Goal: Task Accomplishment & Management: Manage account settings

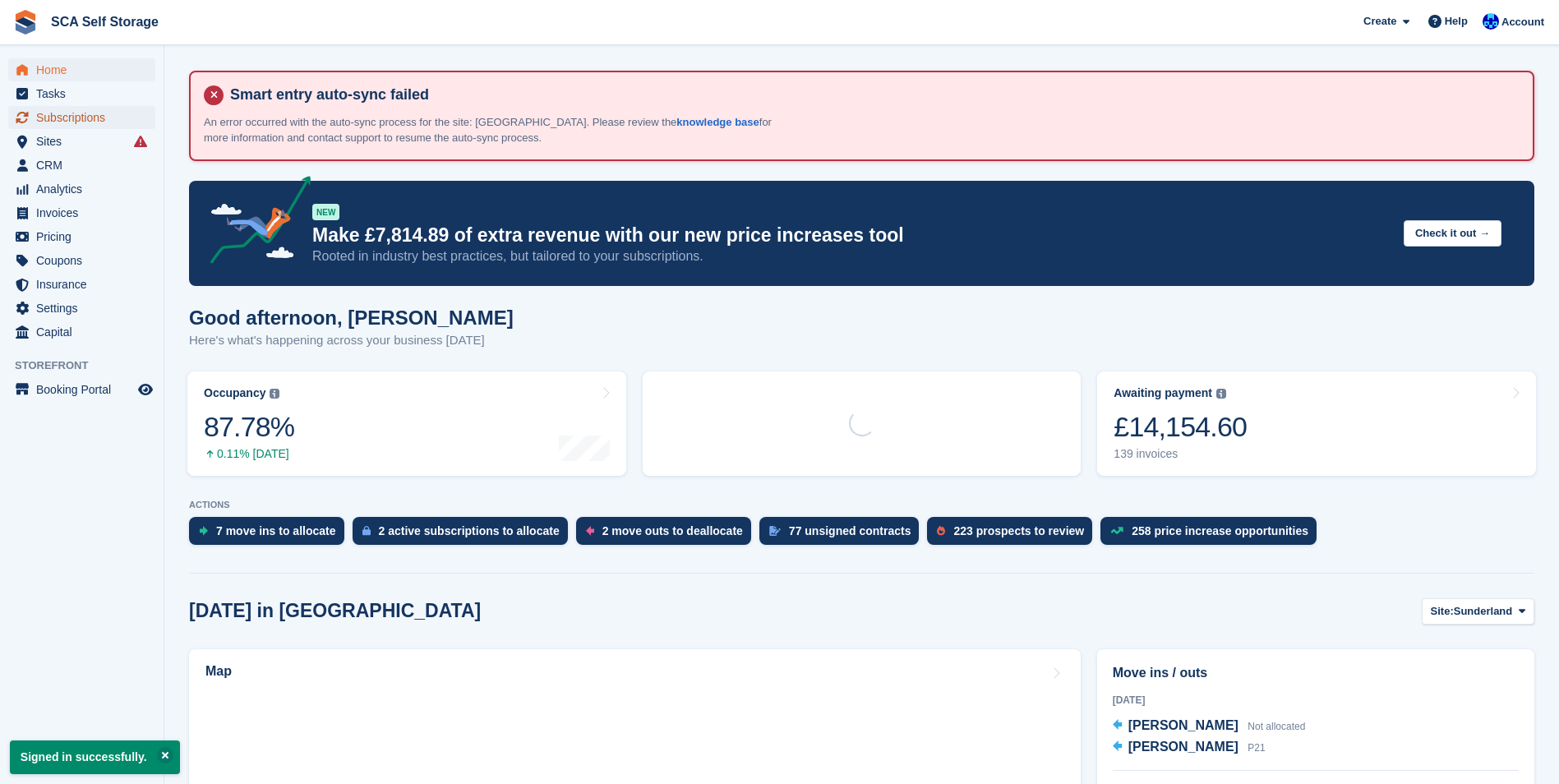
click at [75, 115] on span "Subscriptions" at bounding box center [85, 117] width 98 height 23
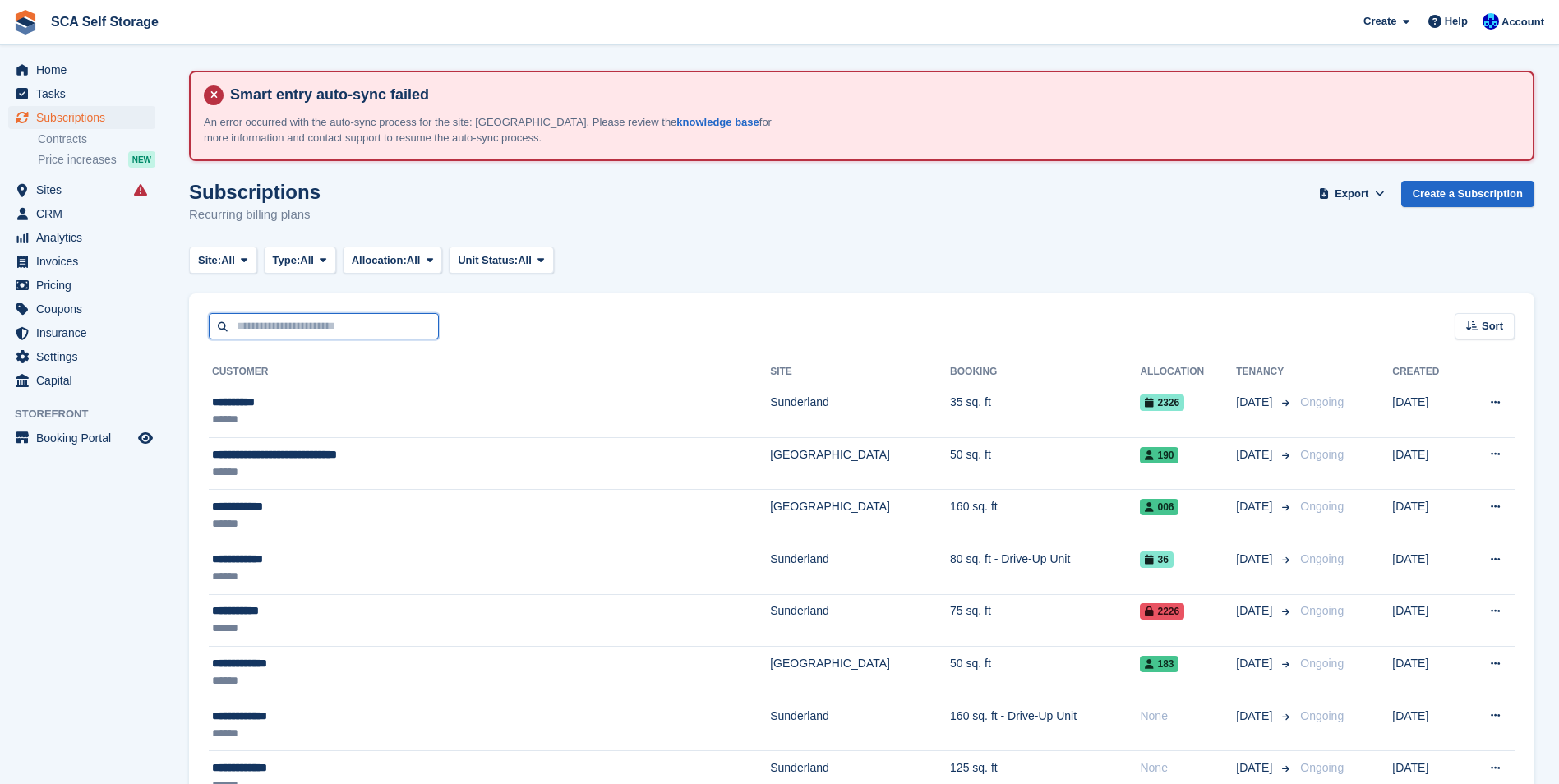
click at [360, 317] on input "text" at bounding box center [323, 326] width 230 height 27
type input "*****"
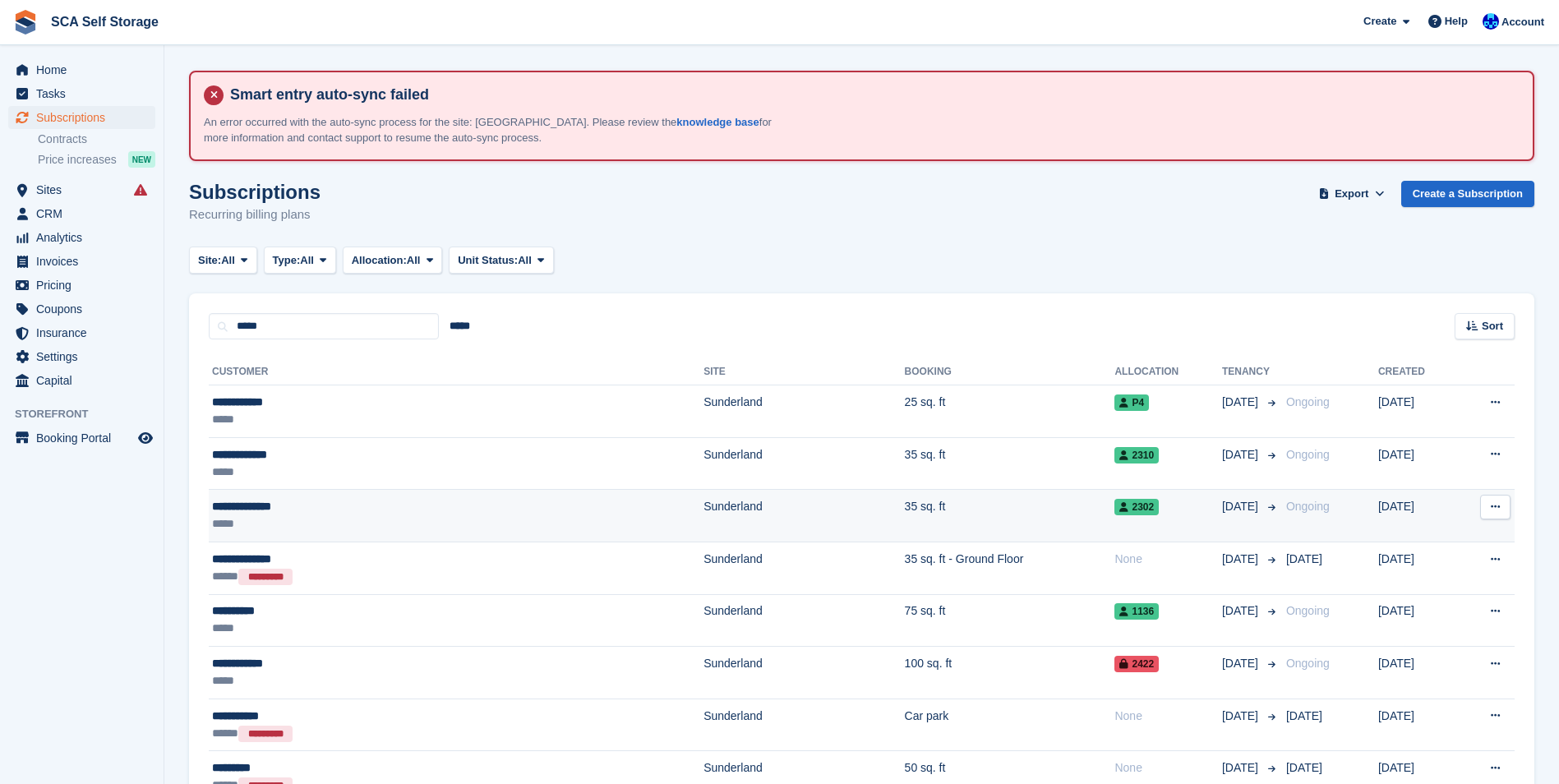
click at [703, 510] on td "Sunderland" at bounding box center [803, 515] width 200 height 52
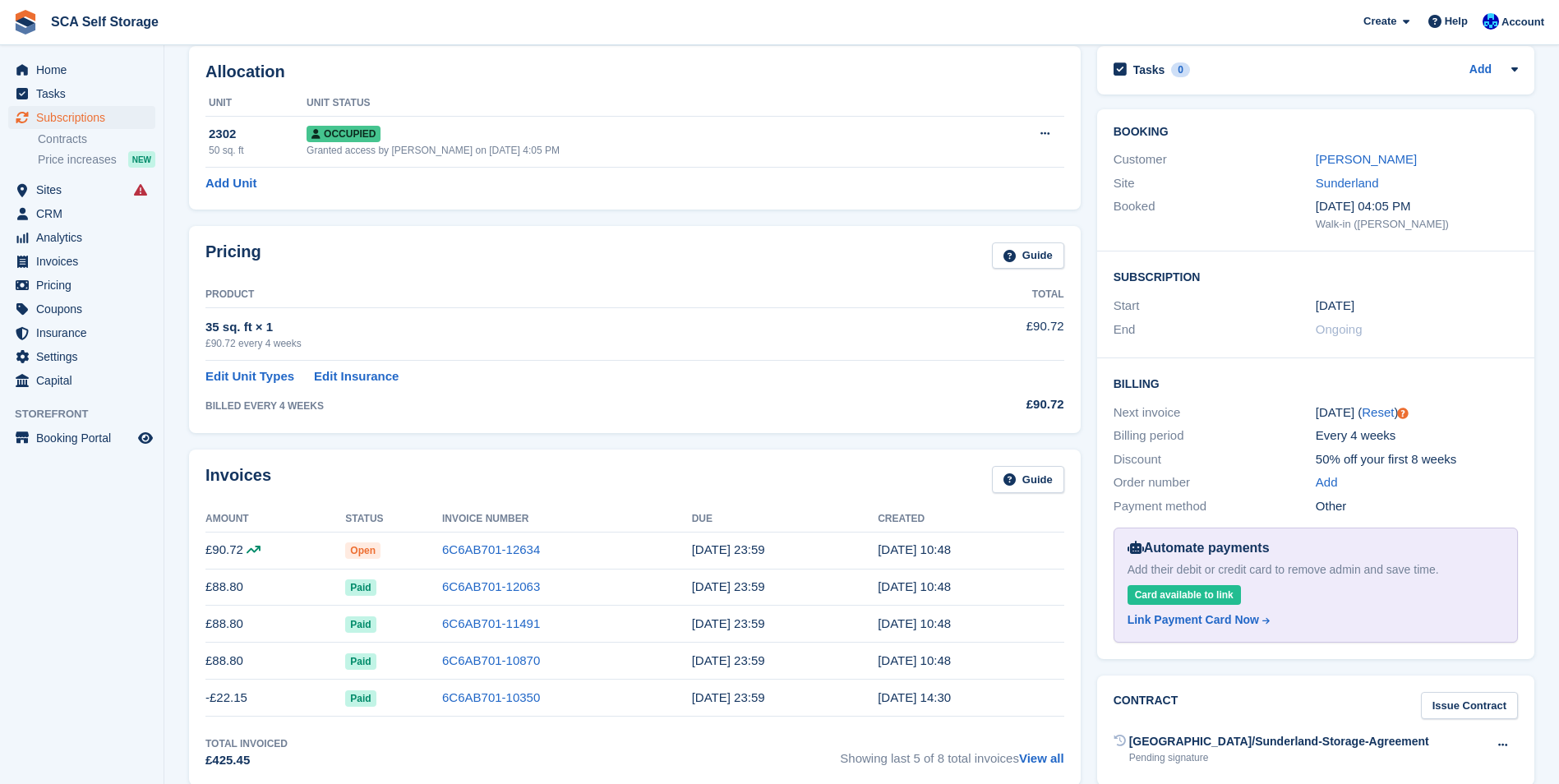
scroll to position [164, 0]
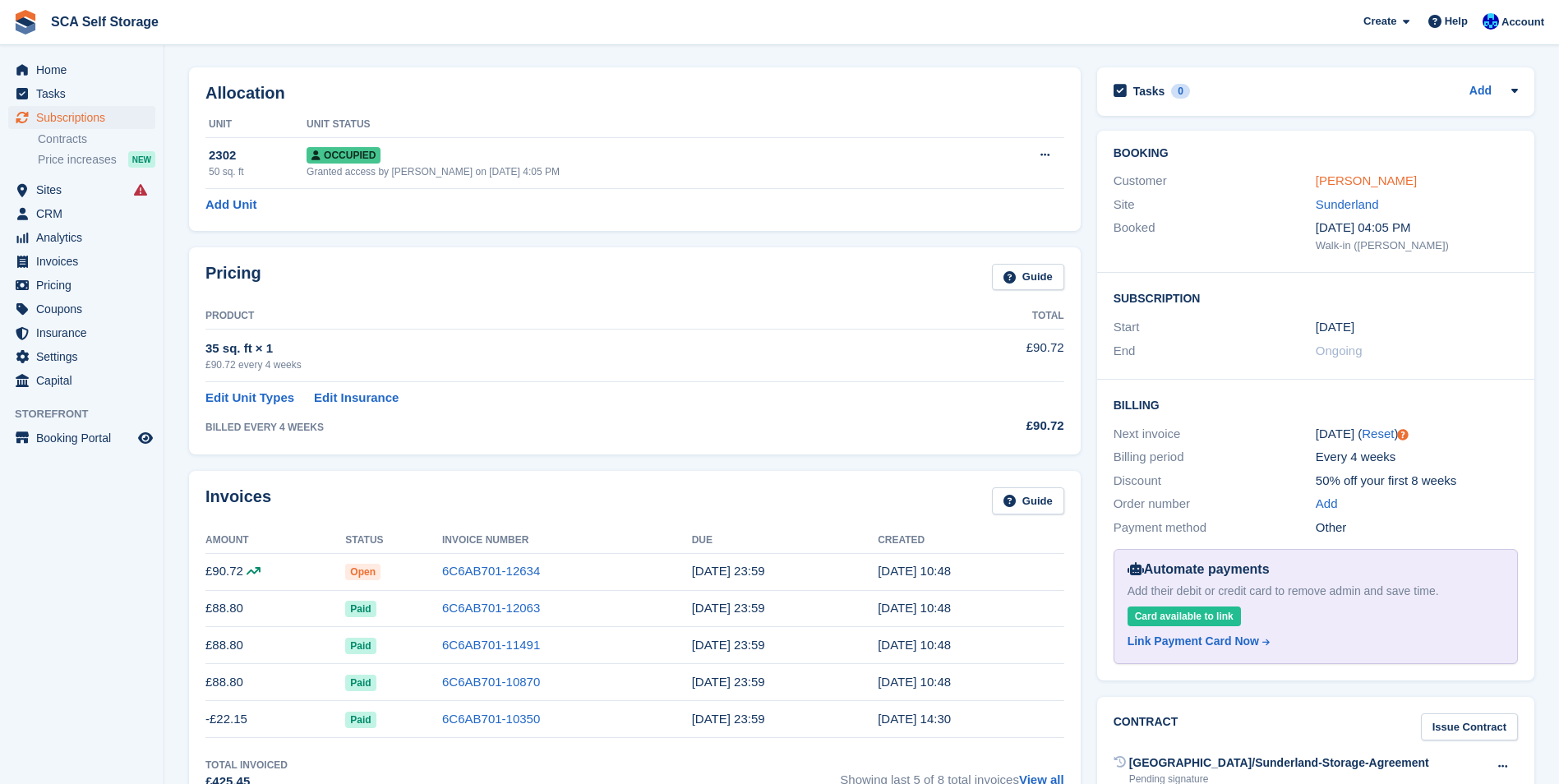
click at [1355, 178] on link "Peter Winthrop" at bounding box center [1366, 180] width 101 height 14
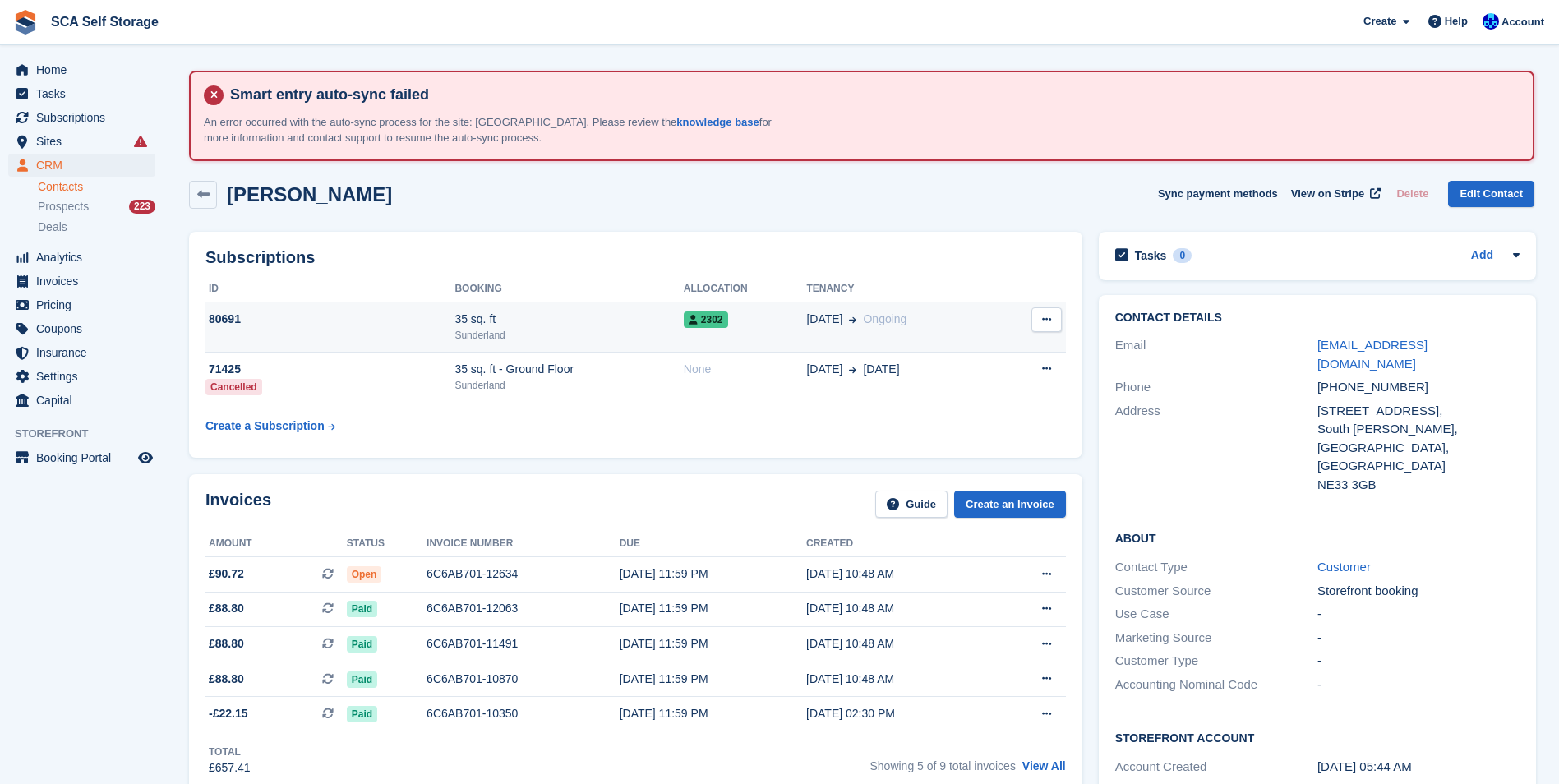
click at [340, 329] on td "80691" at bounding box center [329, 327] width 249 height 51
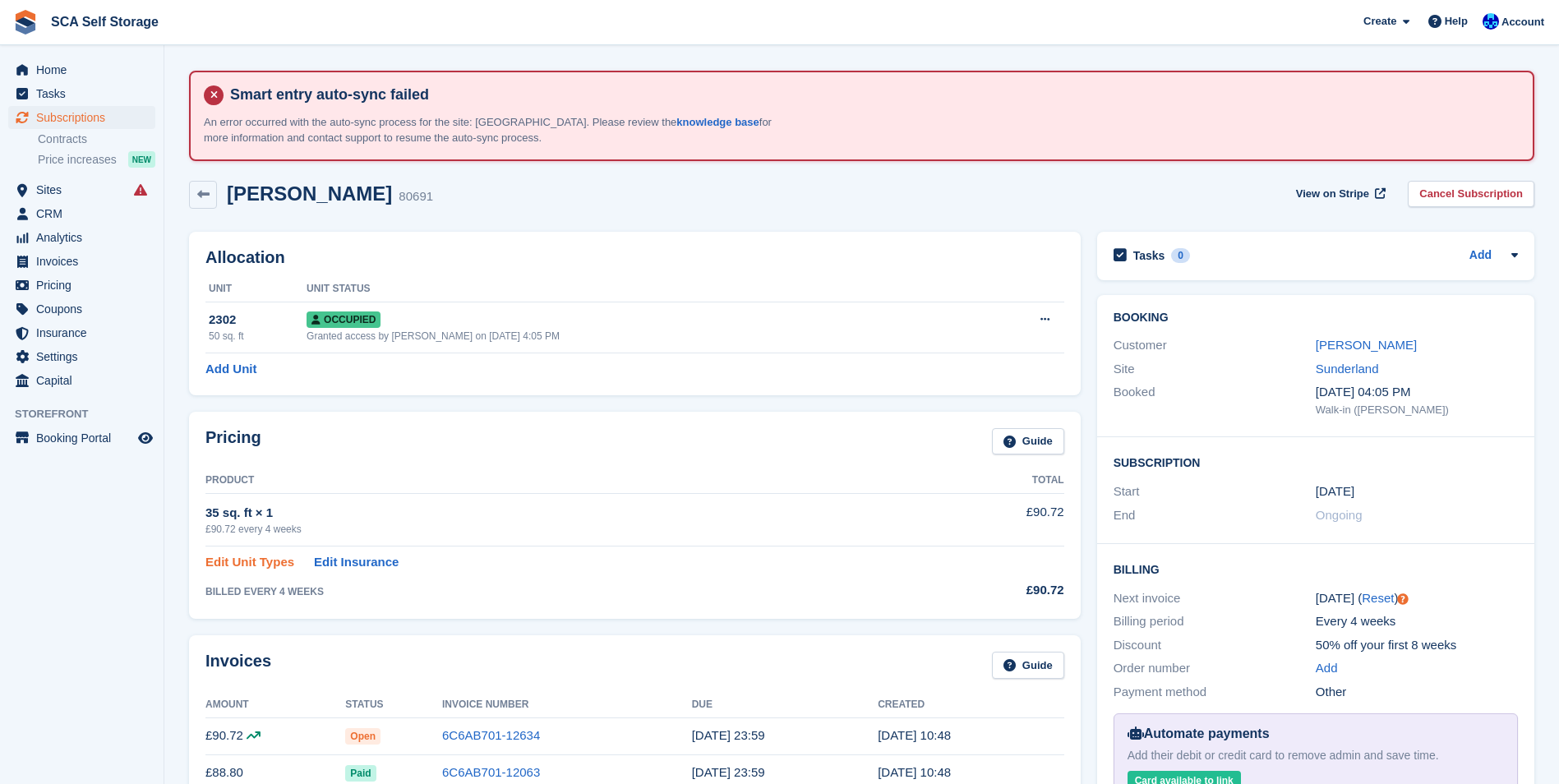
click at [264, 565] on link "Edit Unit Types" at bounding box center [249, 563] width 89 height 19
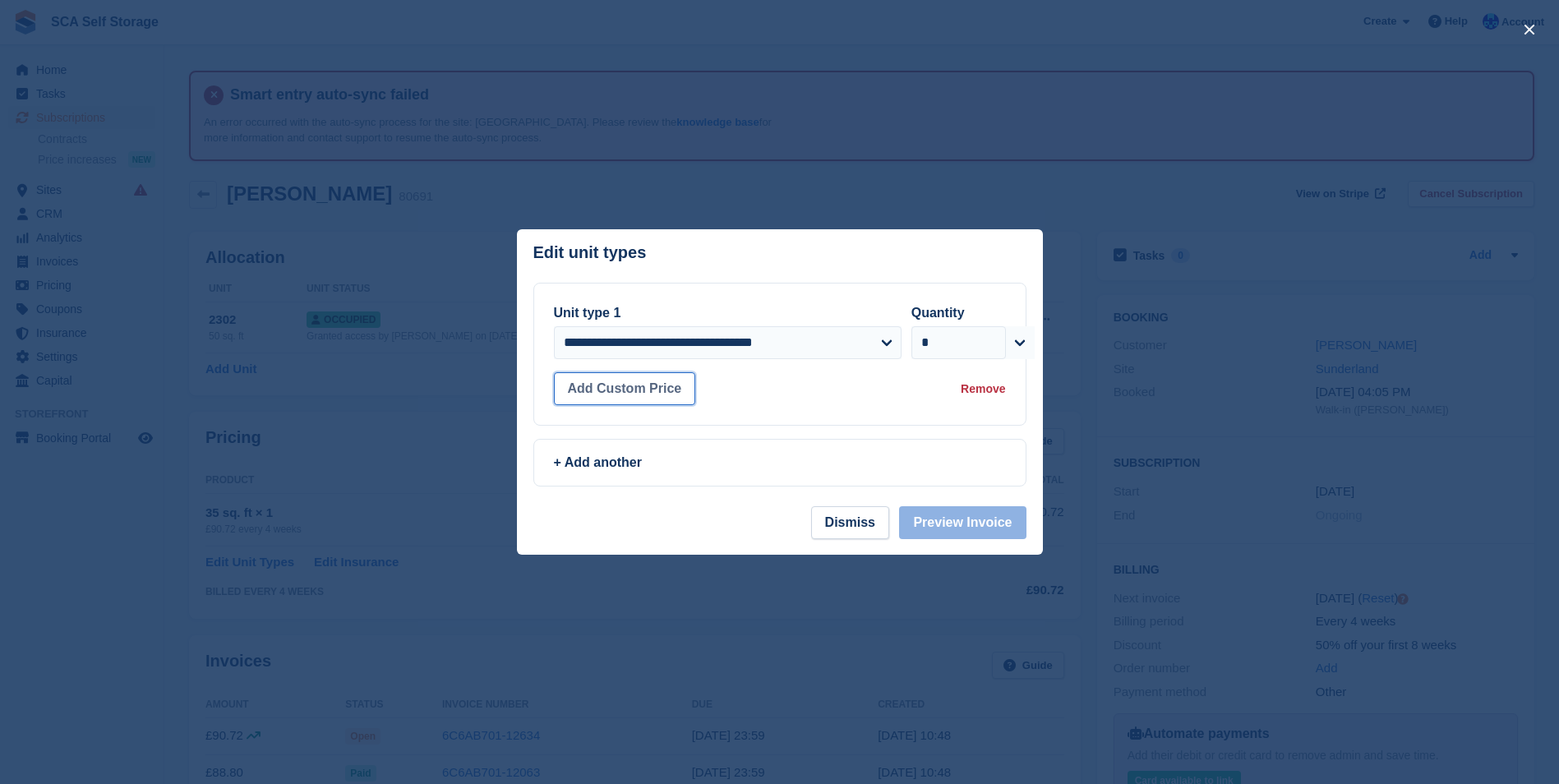
click at [640, 382] on button "Add Custom Price" at bounding box center [625, 388] width 142 height 32
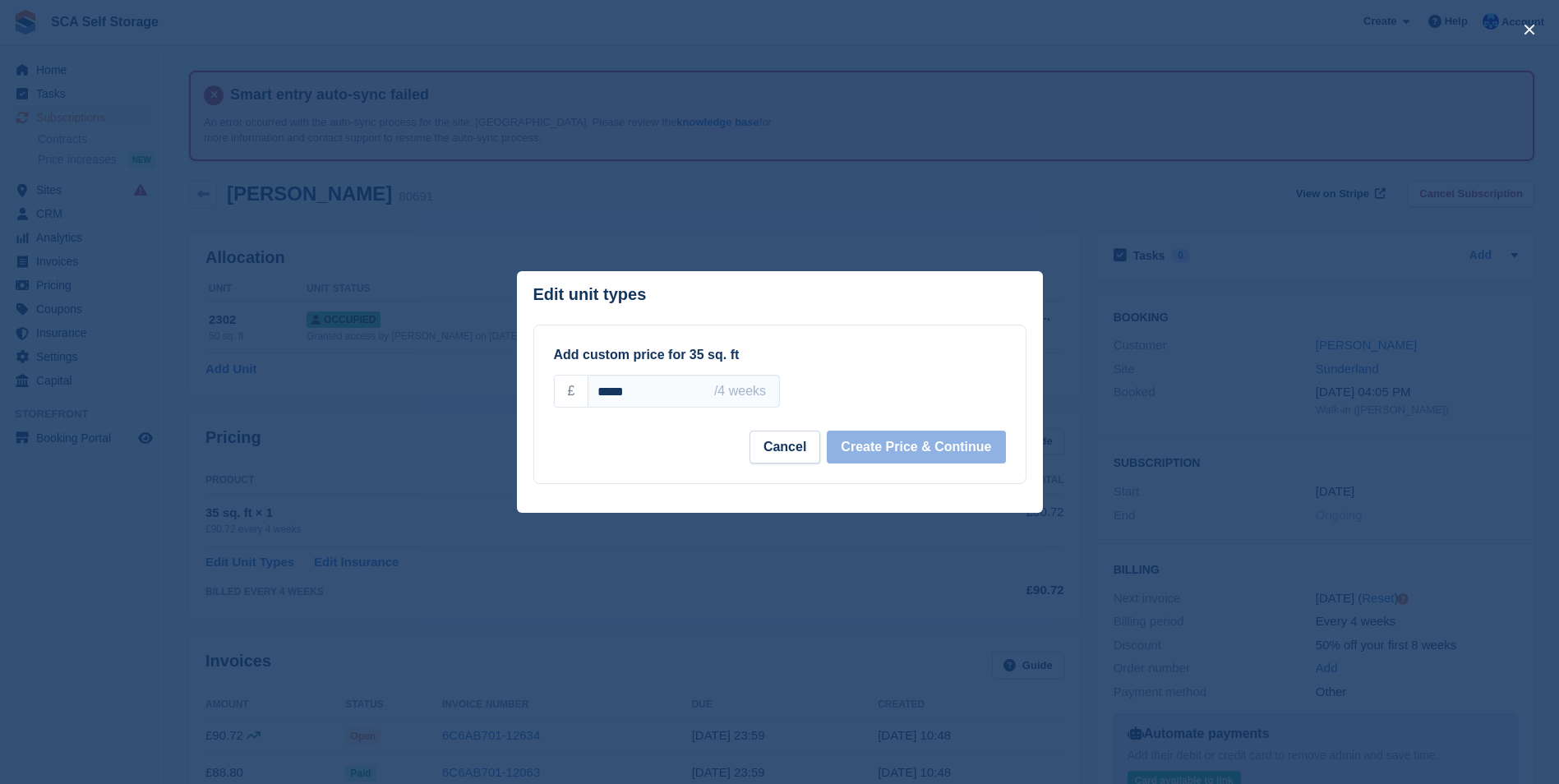
drag, startPoint x: 633, startPoint y: 397, endPoint x: 537, endPoint y: 393, distance: 96.1
click at [539, 398] on div "Add custom price for 35 sq. ft £ ***** /4 weeks +2.5% +5% +10% +15% +20% Cancel…" at bounding box center [780, 403] width 491 height 157
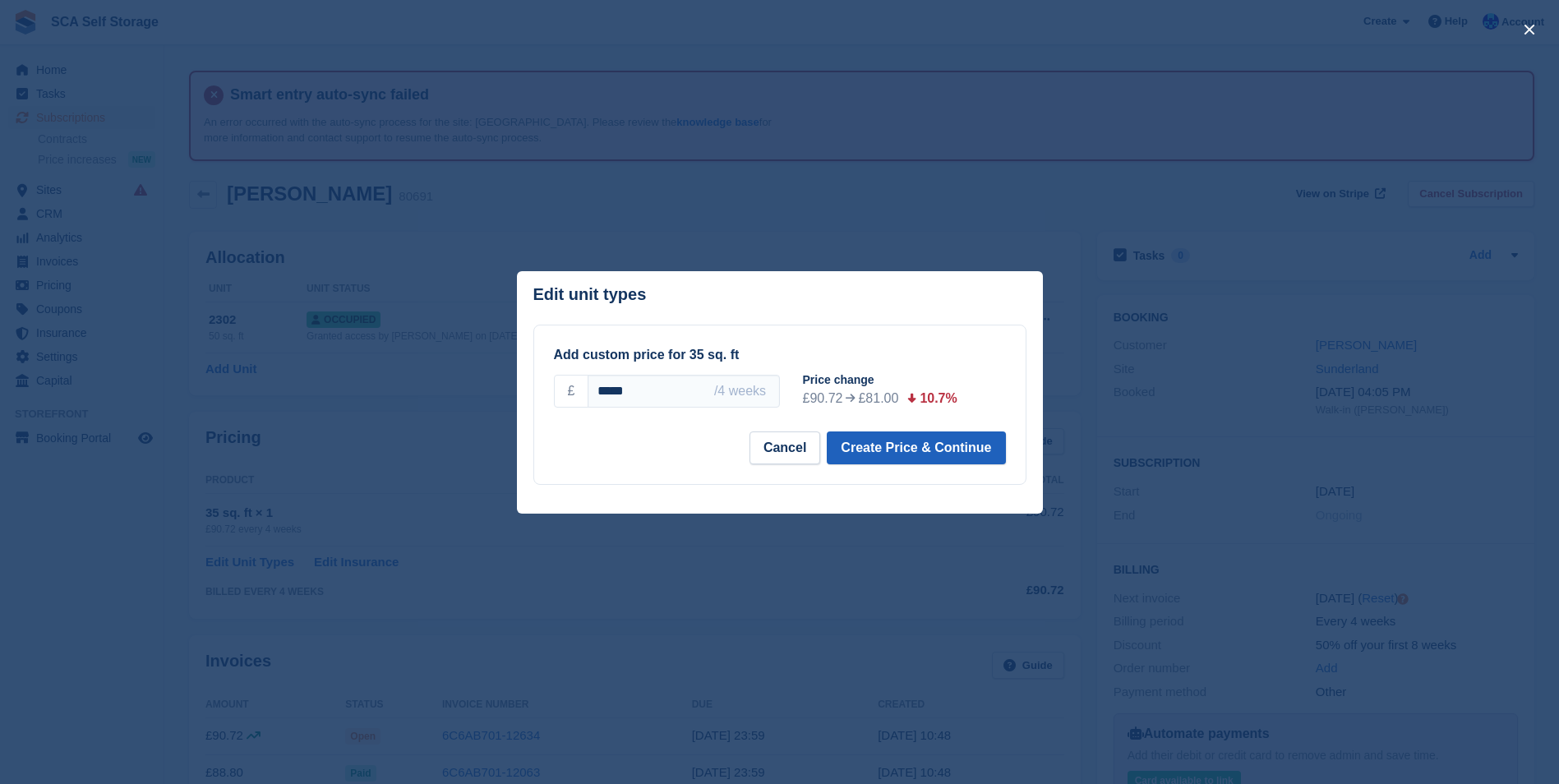
type input "*****"
click at [959, 446] on button "Create Price & Continue" at bounding box center [916, 447] width 178 height 32
select select "*****"
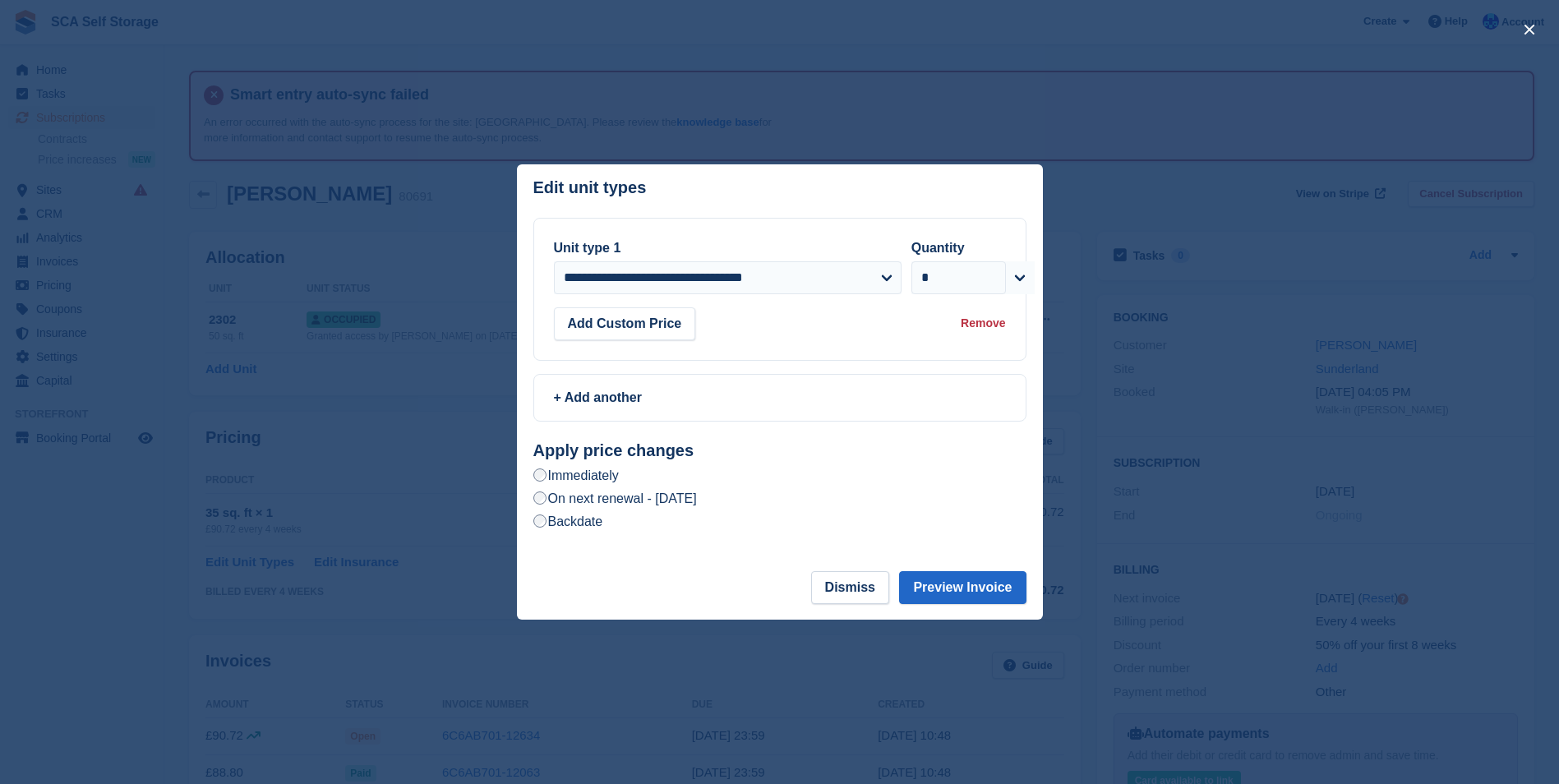
click at [567, 526] on label "Backdate" at bounding box center [568, 522] width 70 height 17
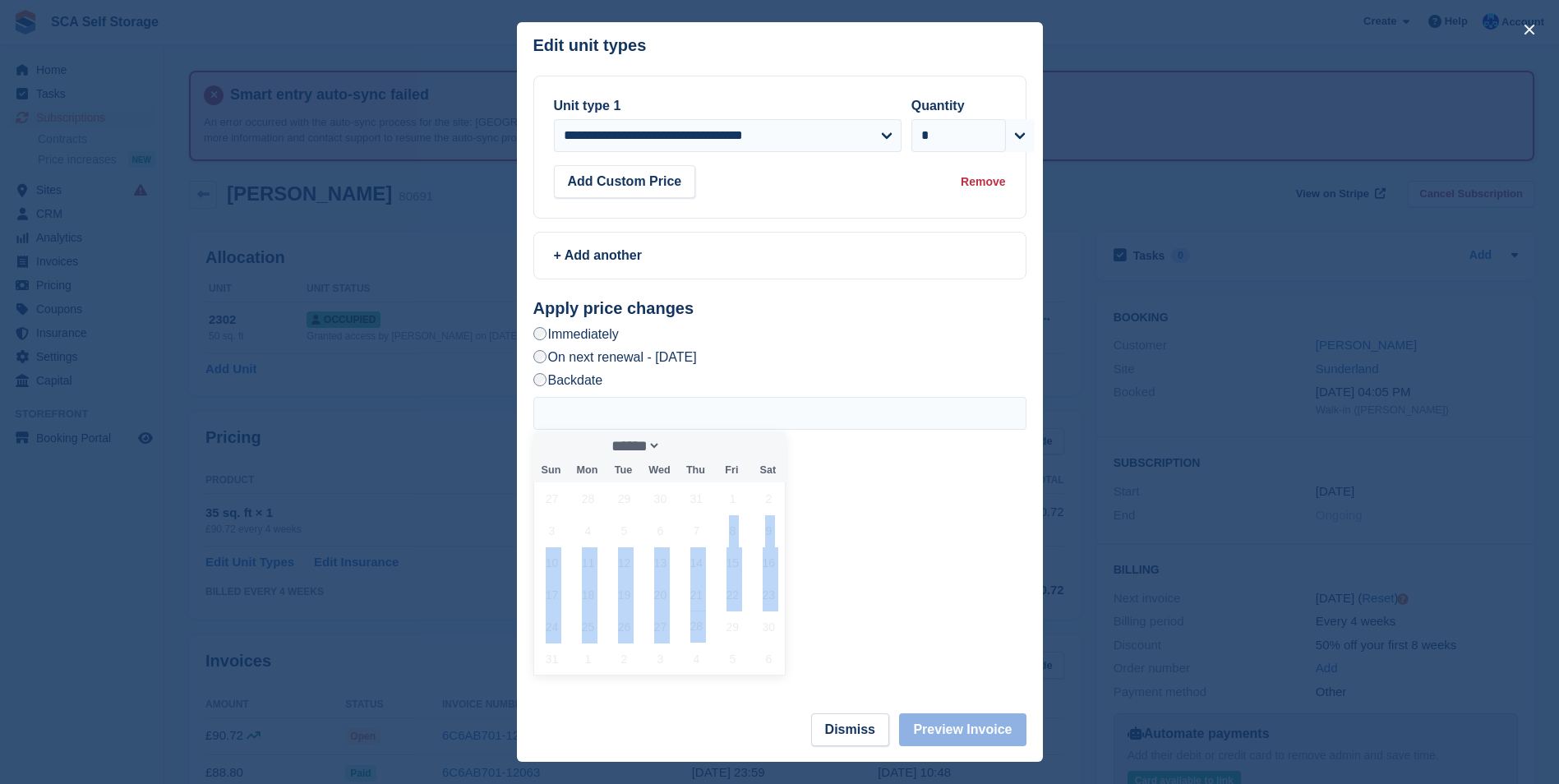
drag, startPoint x: 698, startPoint y: 525, endPoint x: 716, endPoint y: 641, distance: 117.4
click at [716, 641] on div "27 28 29 30 31 1 2 3 4 5 6 7 8 9 10 11 12 13 14 15 16 17 18 19 20 21 22 23 24 2…" at bounding box center [660, 579] width 253 height 193
drag, startPoint x: 716, startPoint y: 641, endPoint x: 876, endPoint y: 539, distance: 189.7
click at [876, 539] on div "****** **** Sun Mon Tue Wed Thu Fri Sat 27 28 29 30 31 1 2 3 4 5 6 7 8 9 10 11 …" at bounding box center [780, 535] width 493 height 277
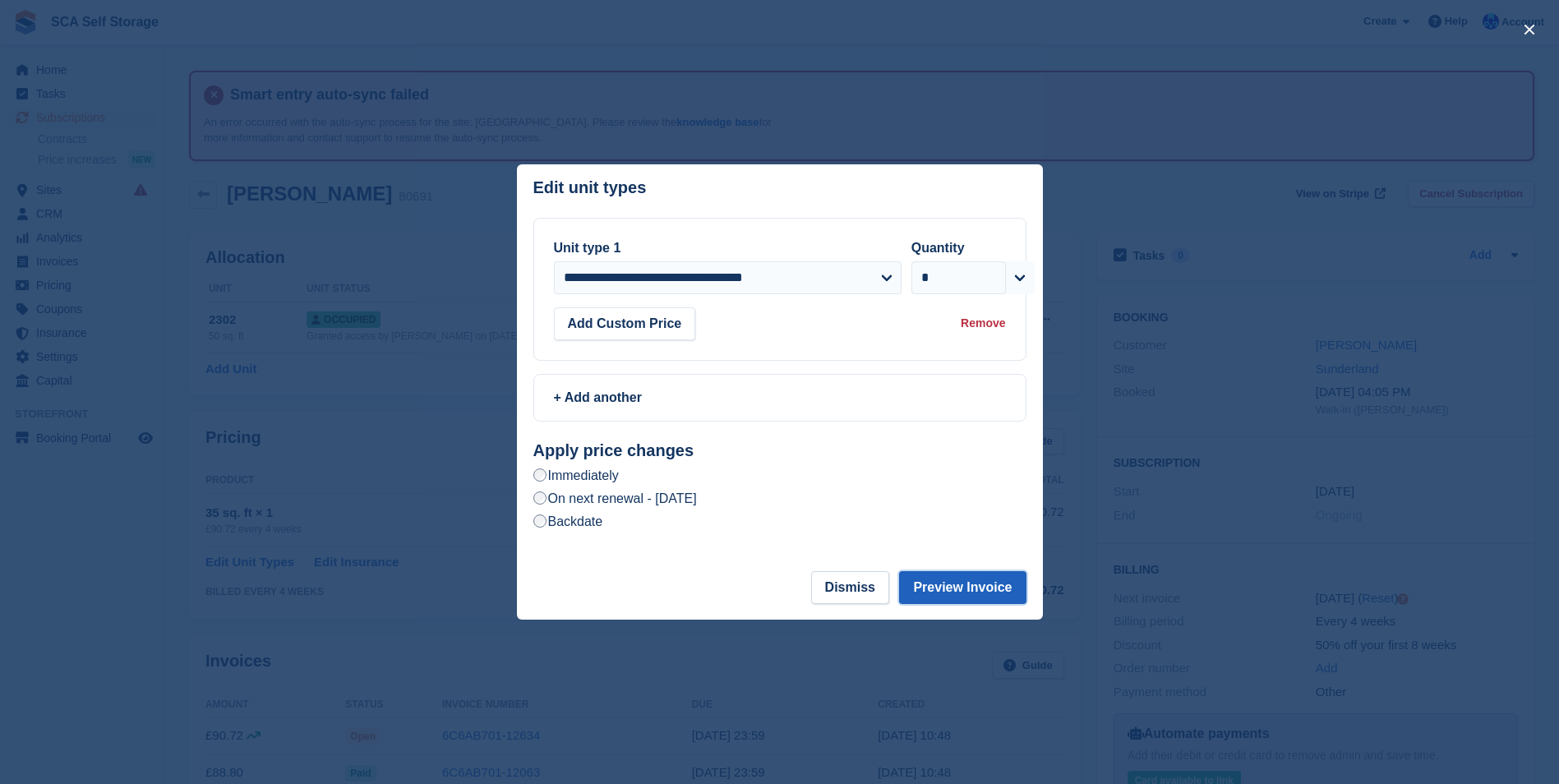
click at [965, 590] on button "Preview Invoice" at bounding box center [963, 588] width 127 height 32
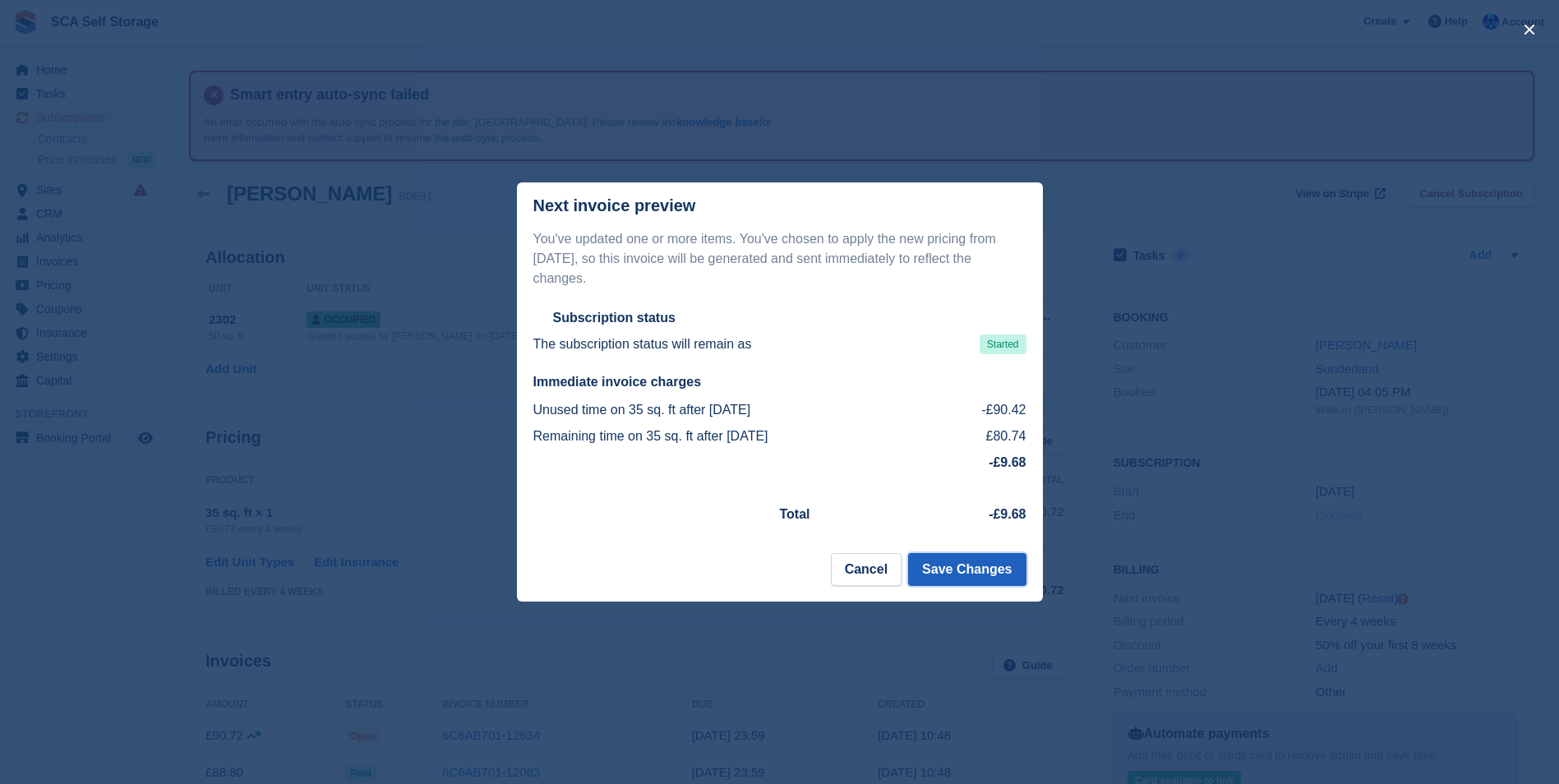
click at [961, 562] on button "Save Changes" at bounding box center [967, 569] width 117 height 32
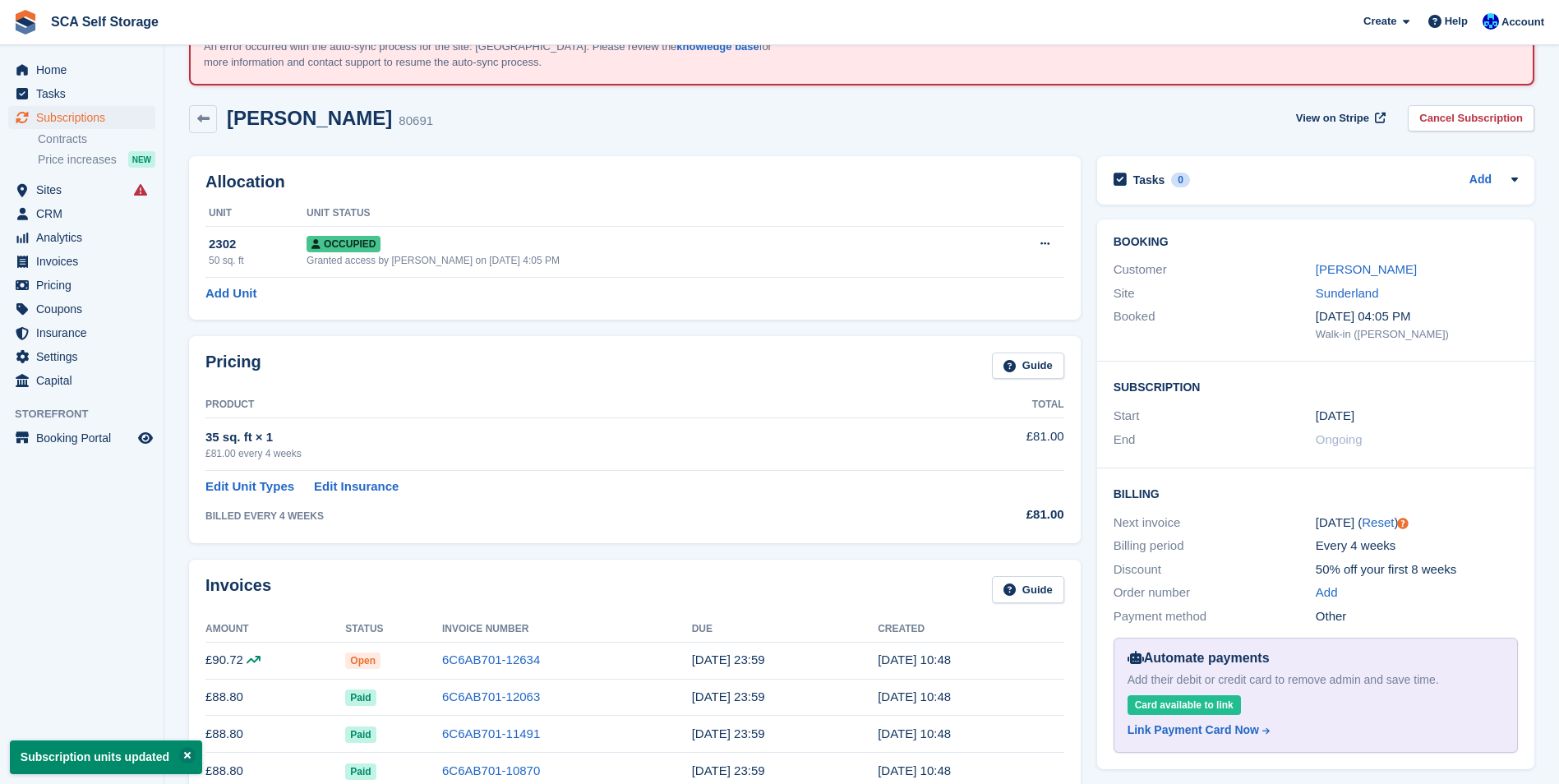
scroll to position [164, 0]
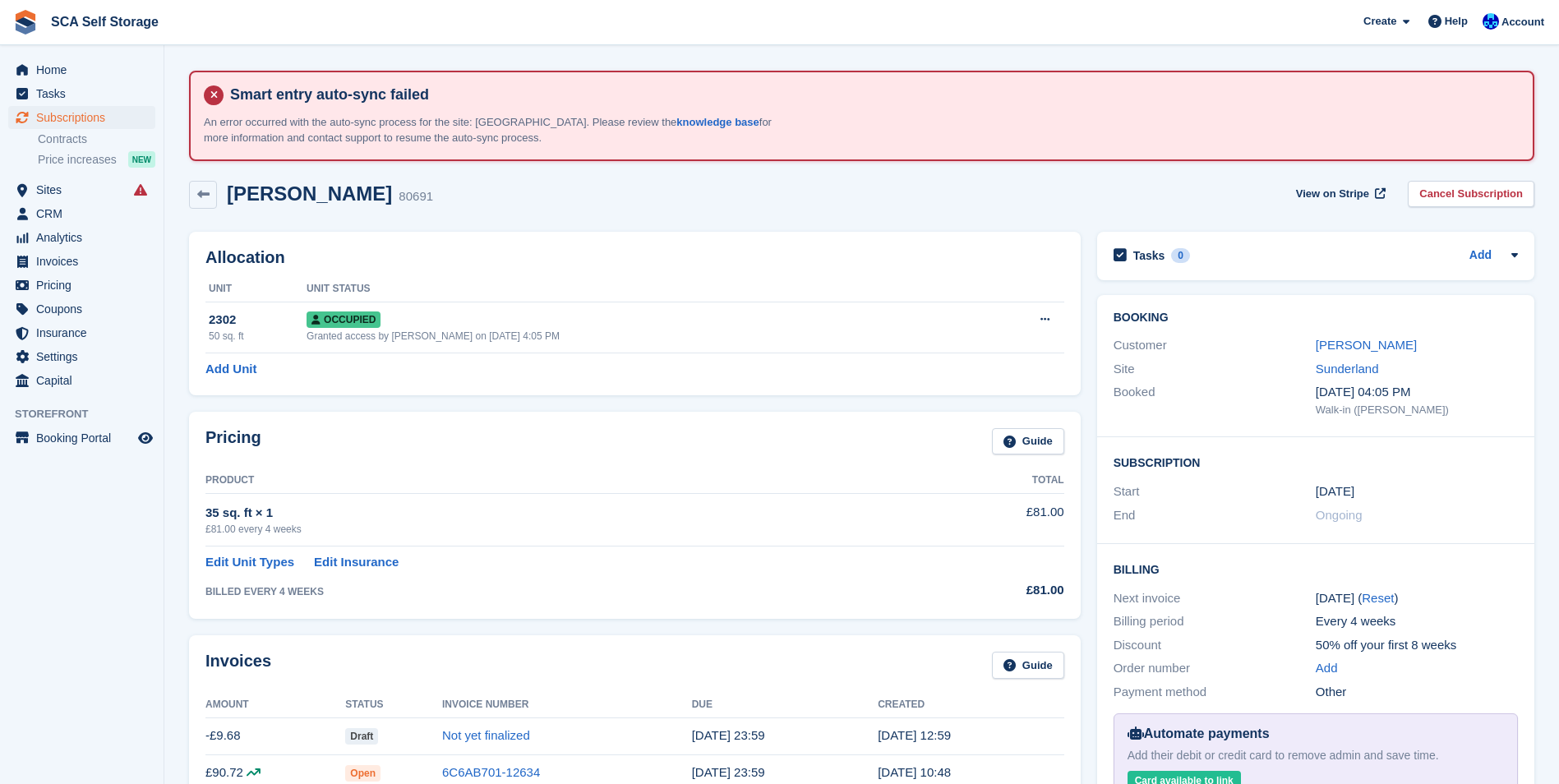
scroll to position [164, 0]
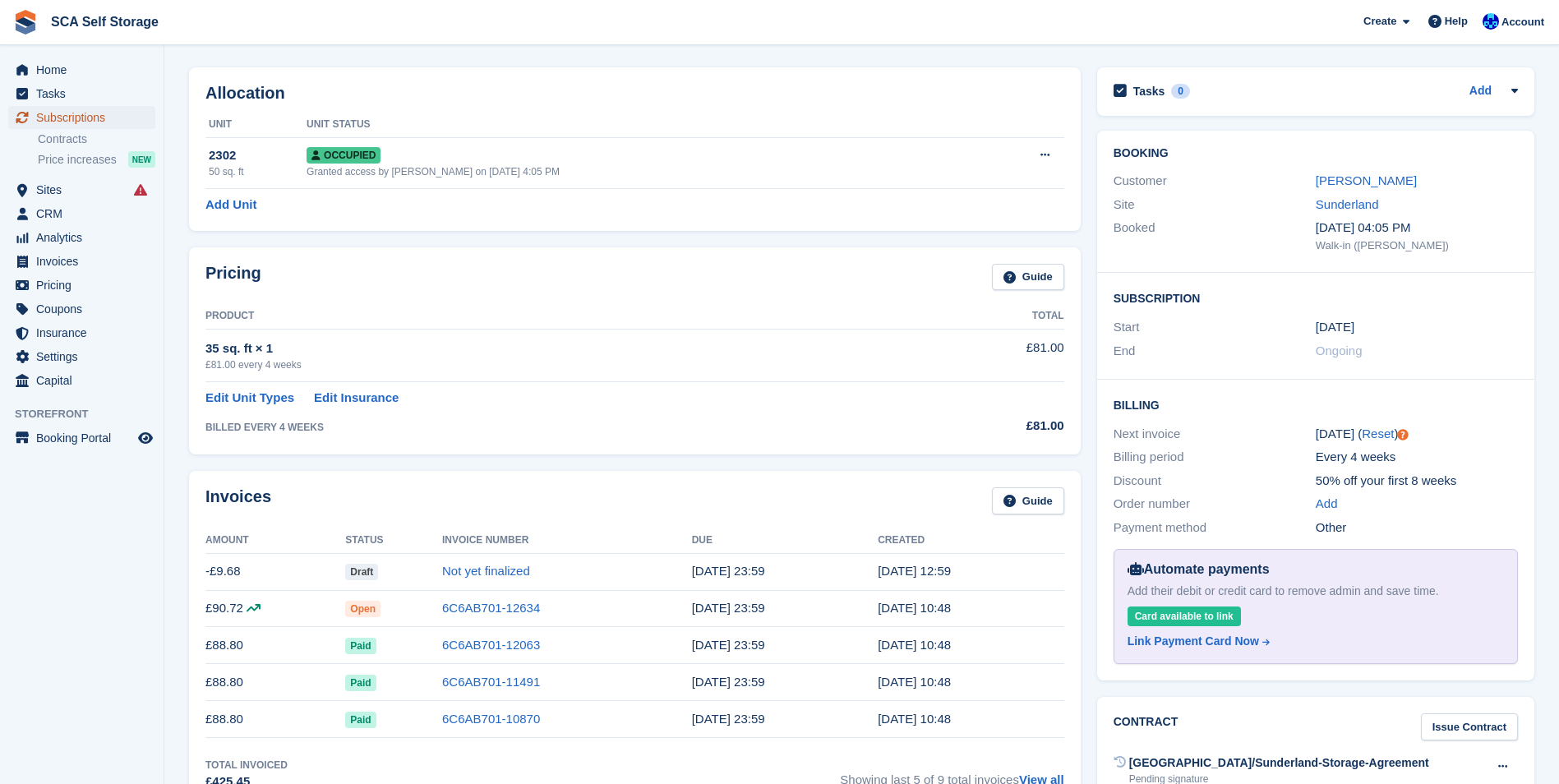
click at [79, 113] on span "Subscriptions" at bounding box center [85, 117] width 98 height 23
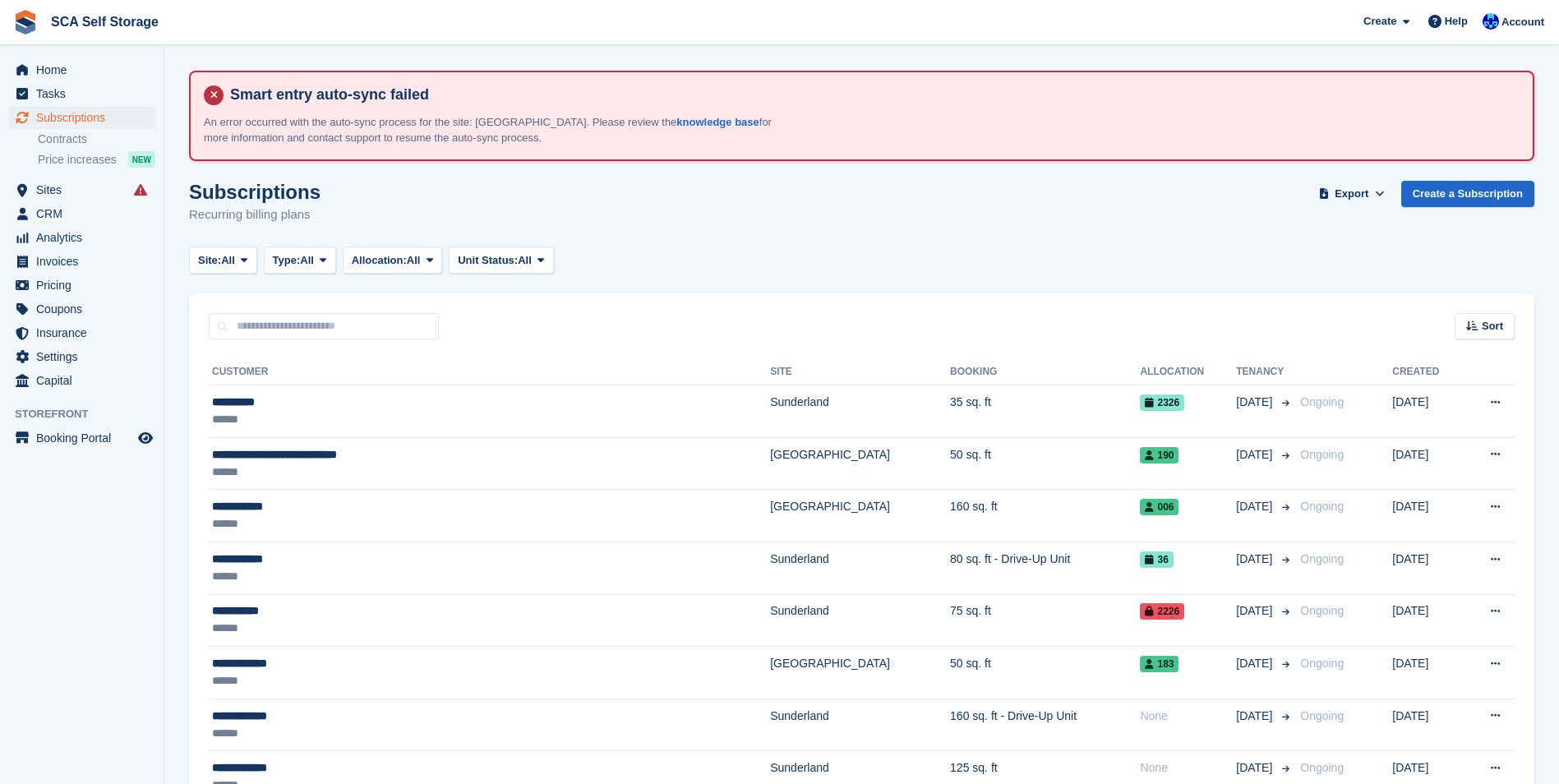
click at [516, 256] on span "Unit Status:" at bounding box center [488, 260] width 60 height 16
click at [307, 253] on span "All" at bounding box center [306, 260] width 14 height 16
click at [289, 324] on link "Upcoming" at bounding box center [343, 328] width 143 height 30
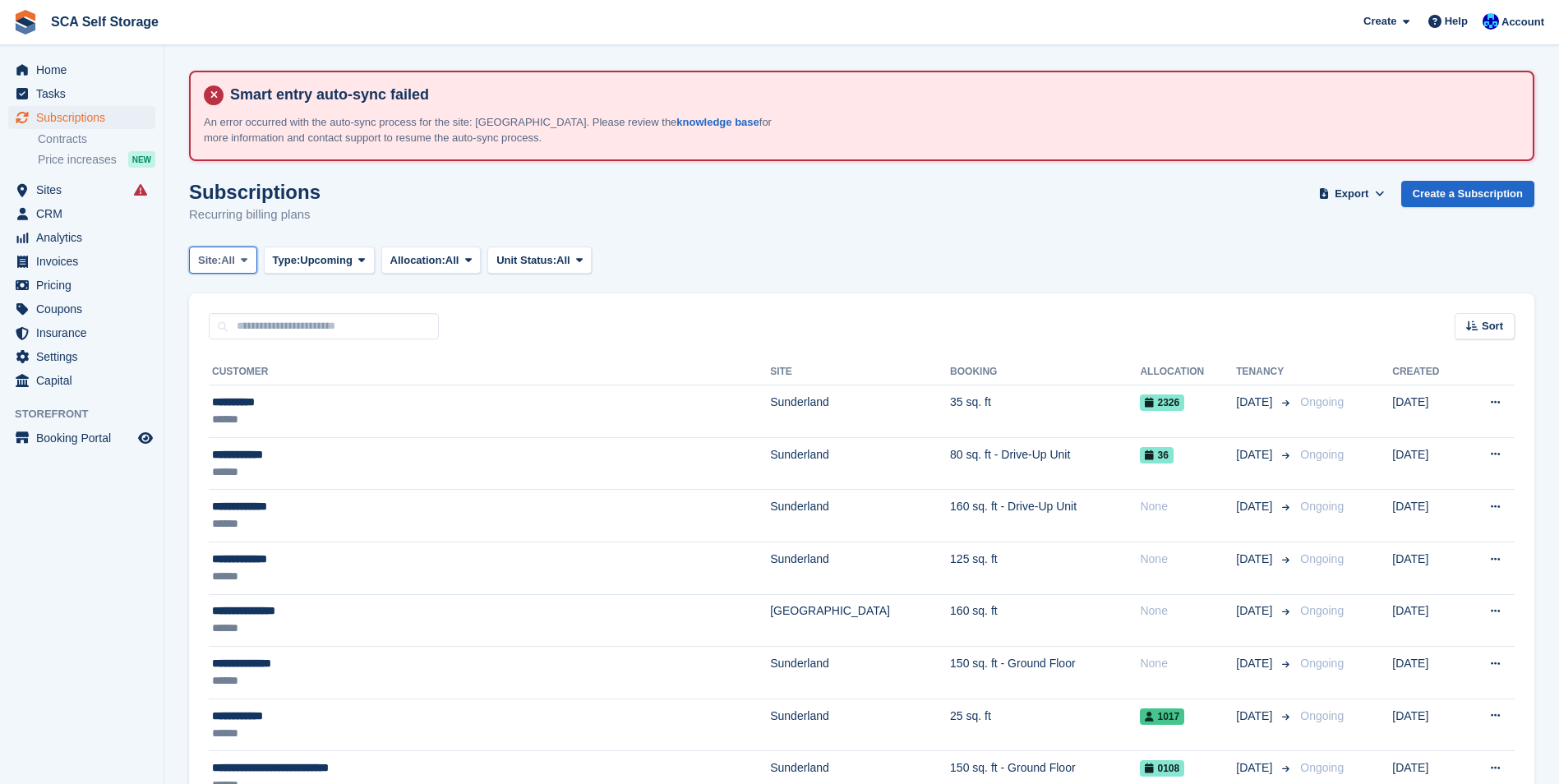
click at [235, 260] on span "All" at bounding box center [228, 260] width 14 height 16
click at [253, 340] on link "Sunderland" at bounding box center [270, 328] width 148 height 30
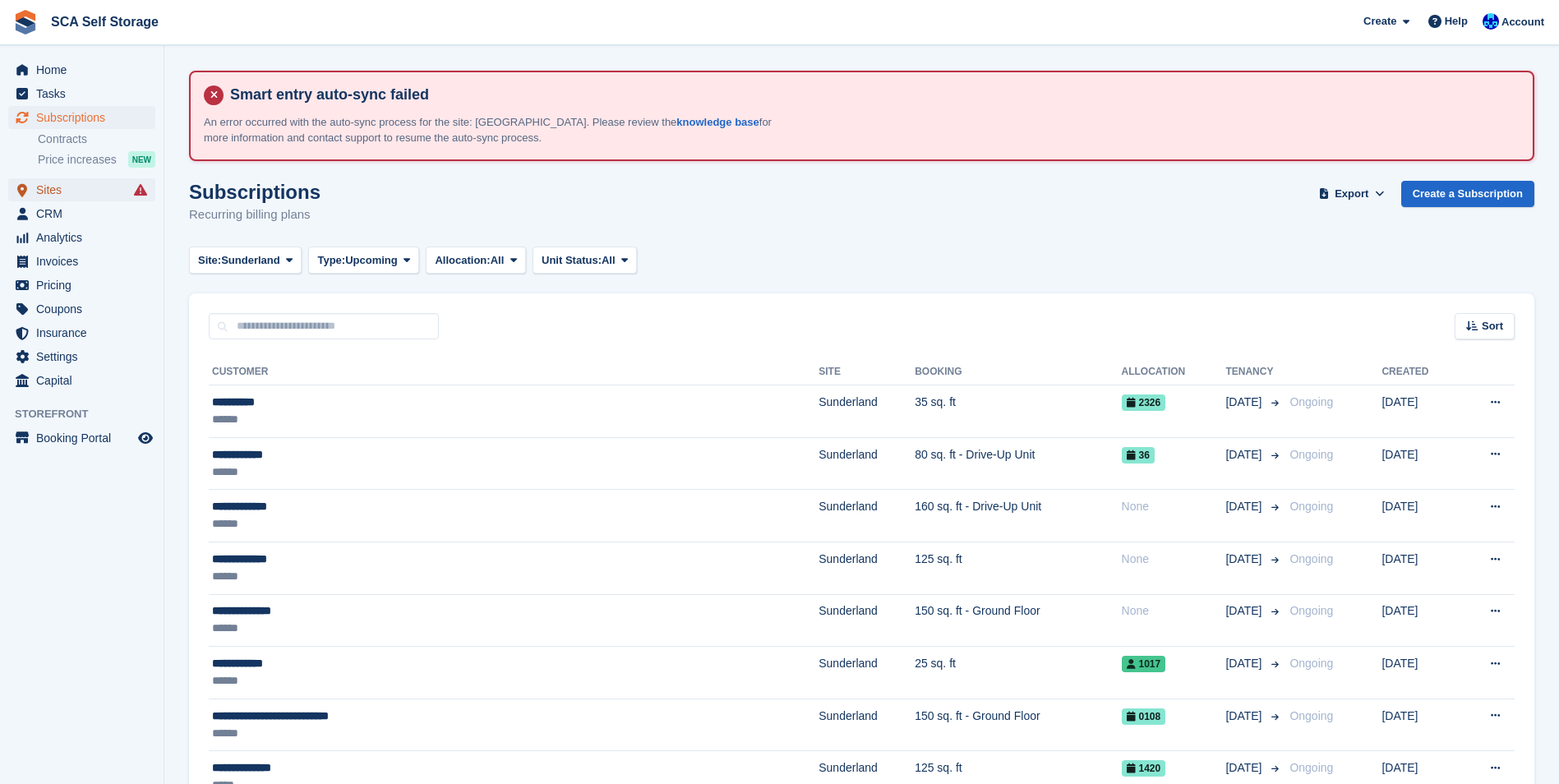
click at [73, 186] on span "Sites" at bounding box center [85, 190] width 98 height 23
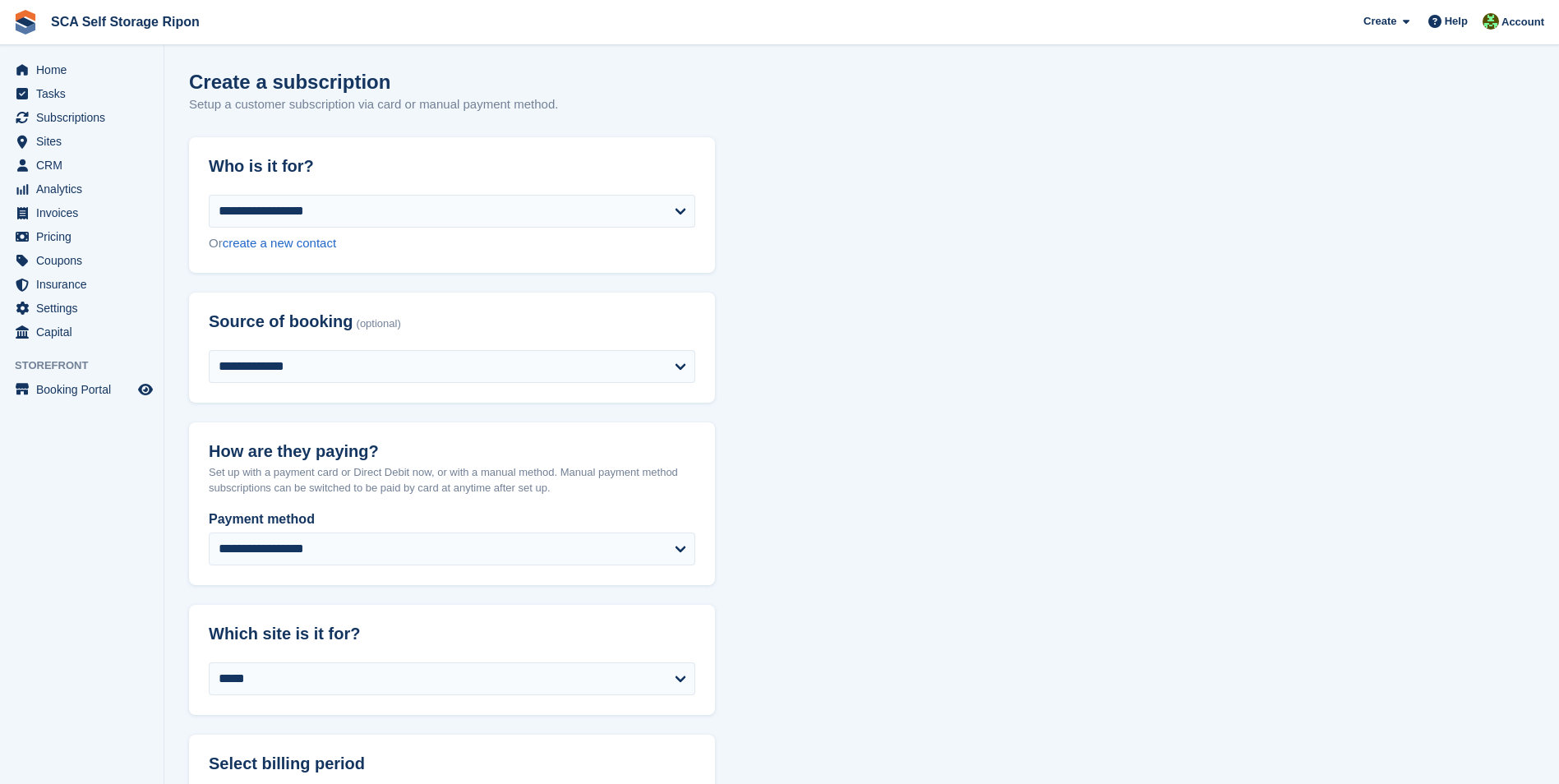
select select "****"
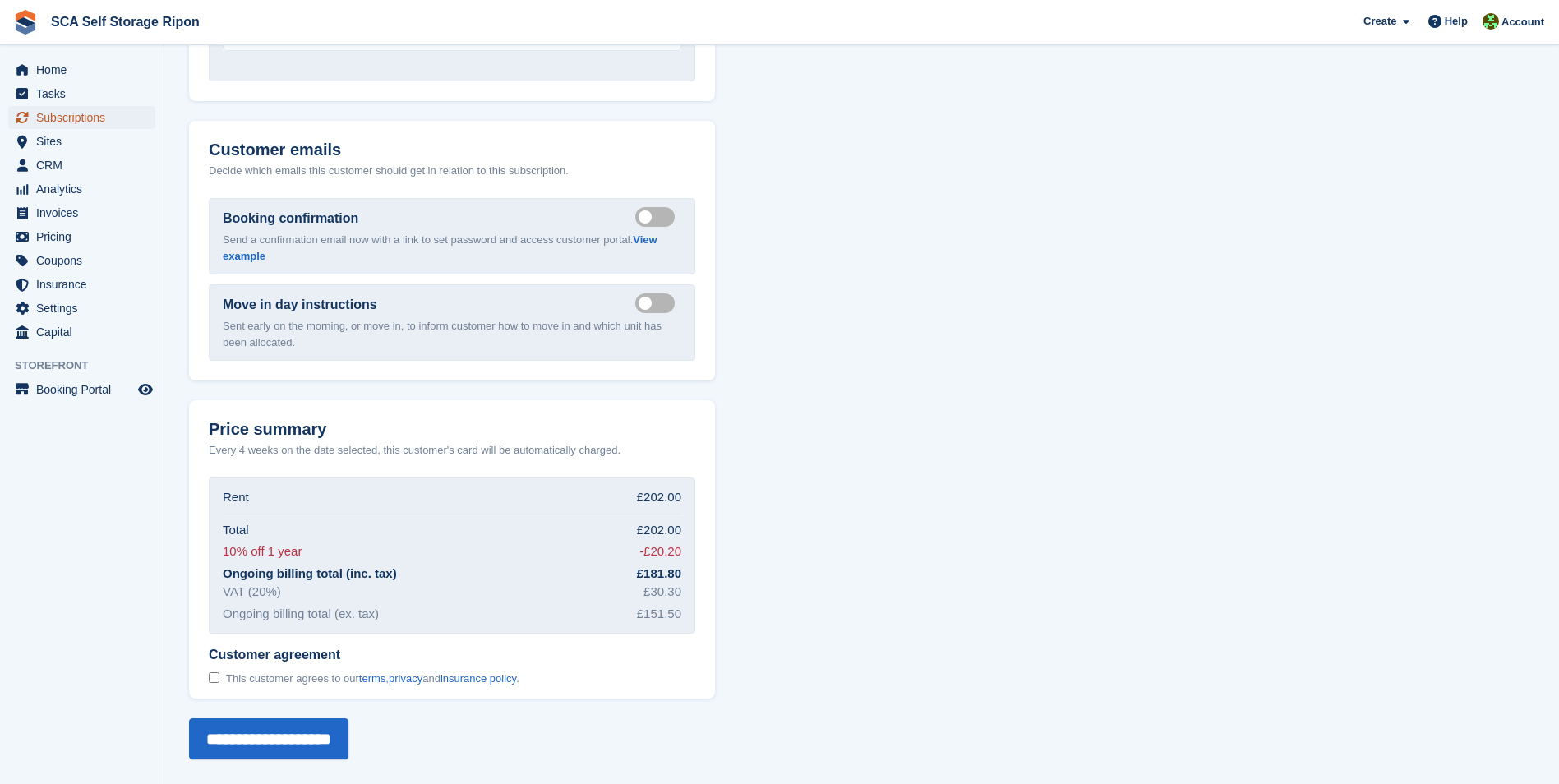
click at [96, 116] on span "Subscriptions" at bounding box center [85, 117] width 98 height 23
